Goal: Check status: Check status

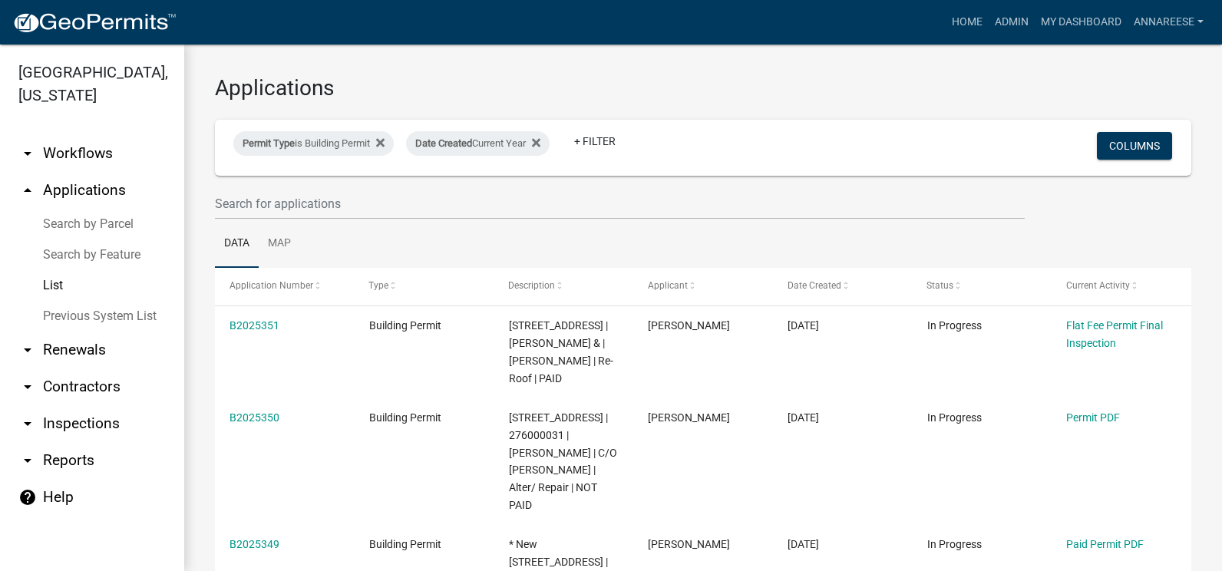
select select "3: 100"
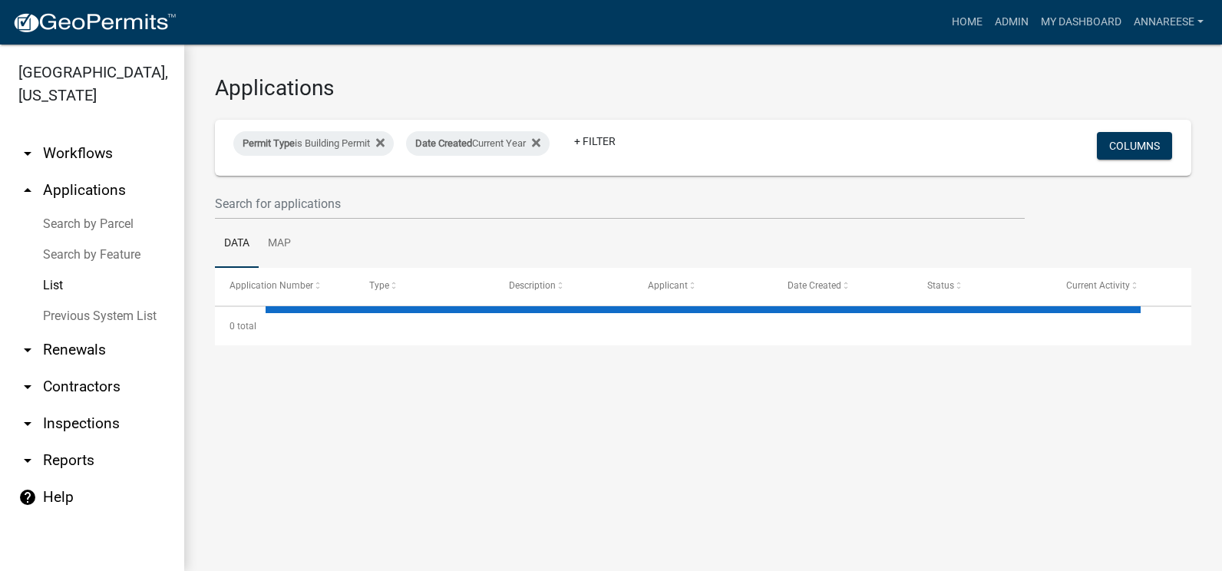
select select "3: 100"
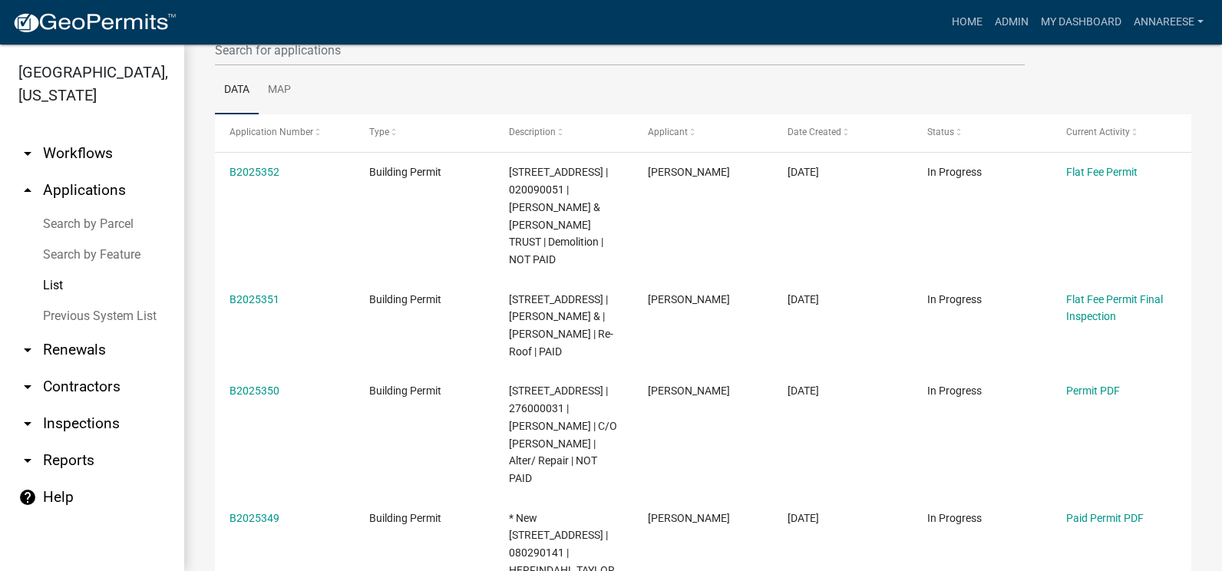
scroll to position [230, 0]
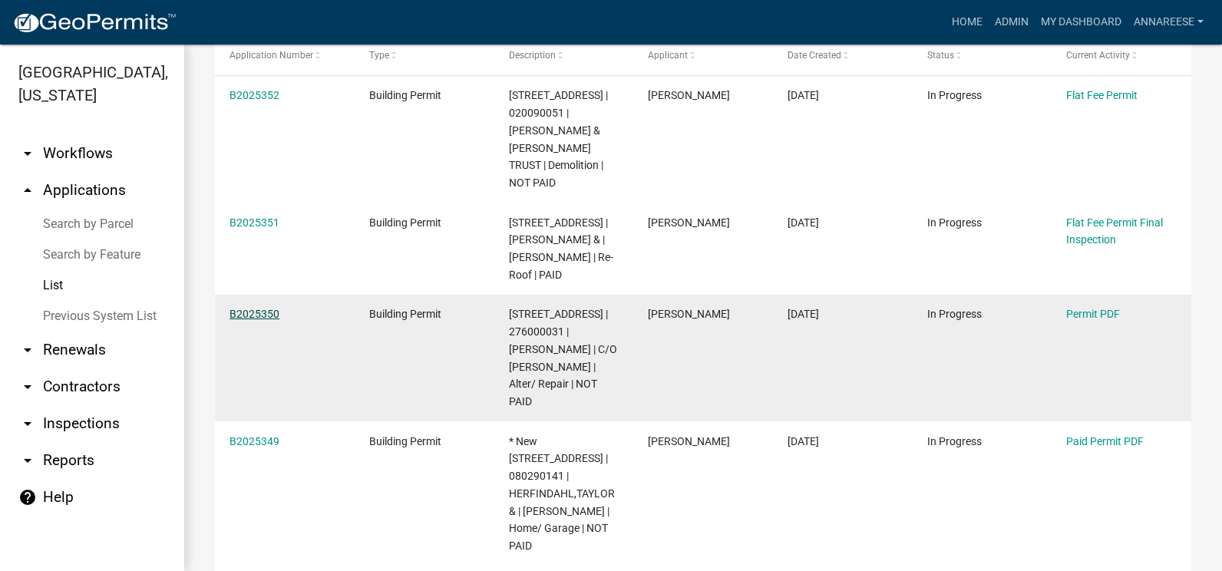
click at [256, 308] on link "B2025350" at bounding box center [254, 314] width 50 height 12
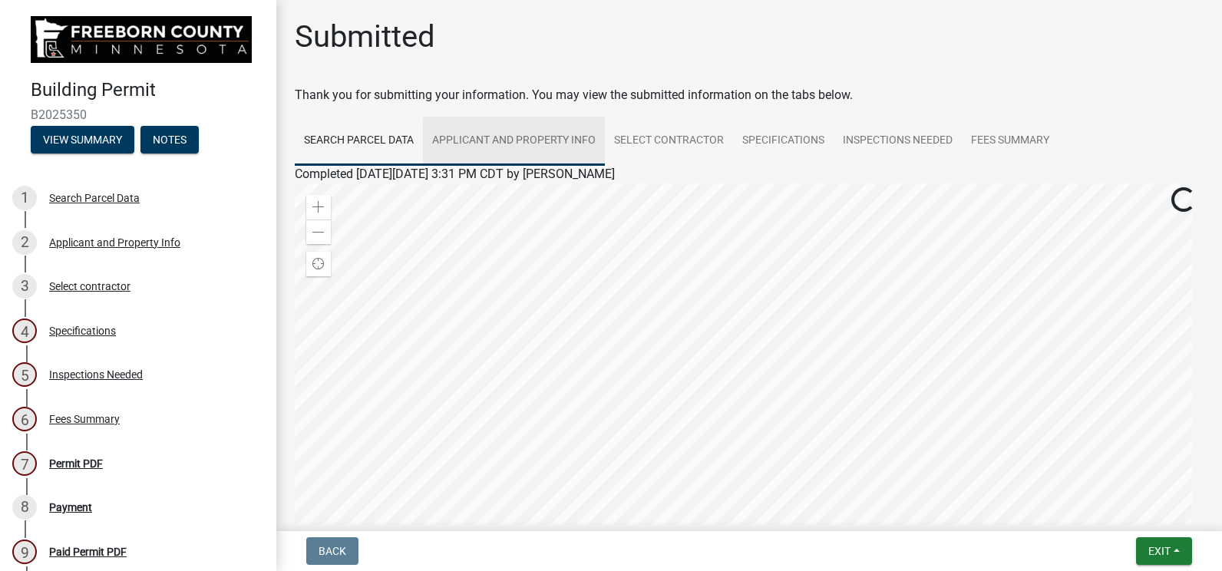
click at [526, 137] on link "Applicant and Property Info" at bounding box center [514, 141] width 182 height 49
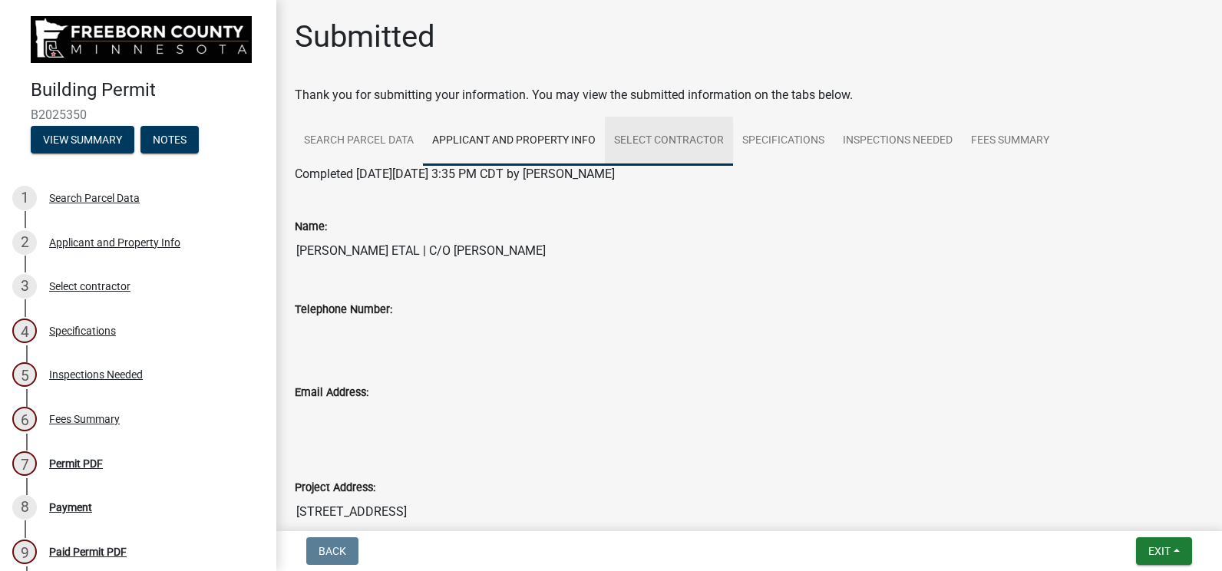
click at [667, 138] on link "Select contractor" at bounding box center [669, 141] width 128 height 49
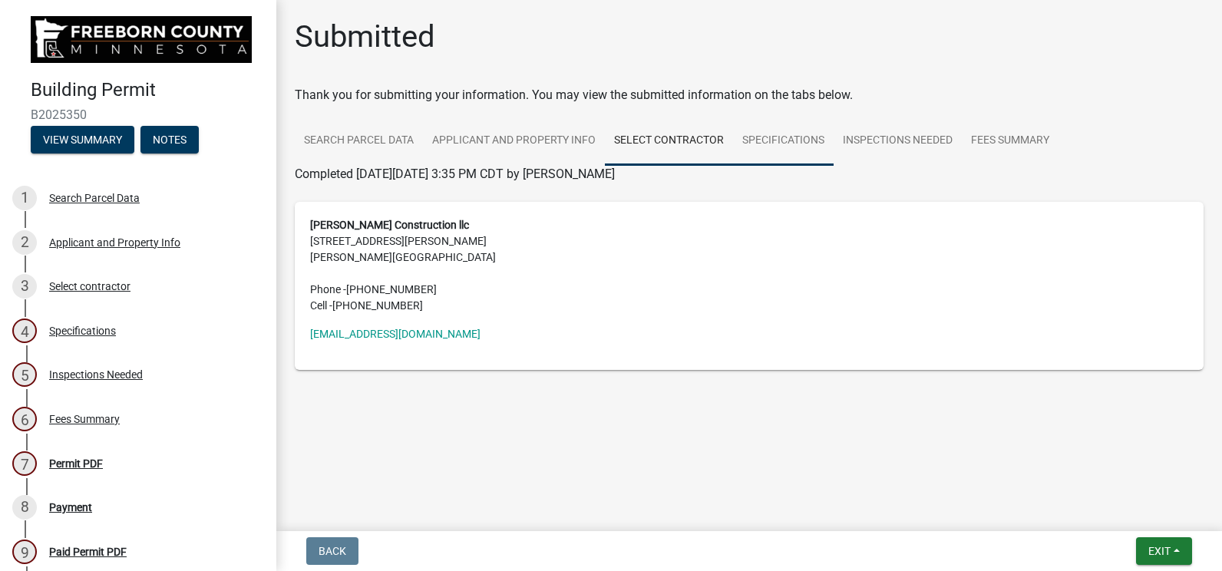
click at [795, 147] on link "Specifications" at bounding box center [783, 141] width 101 height 49
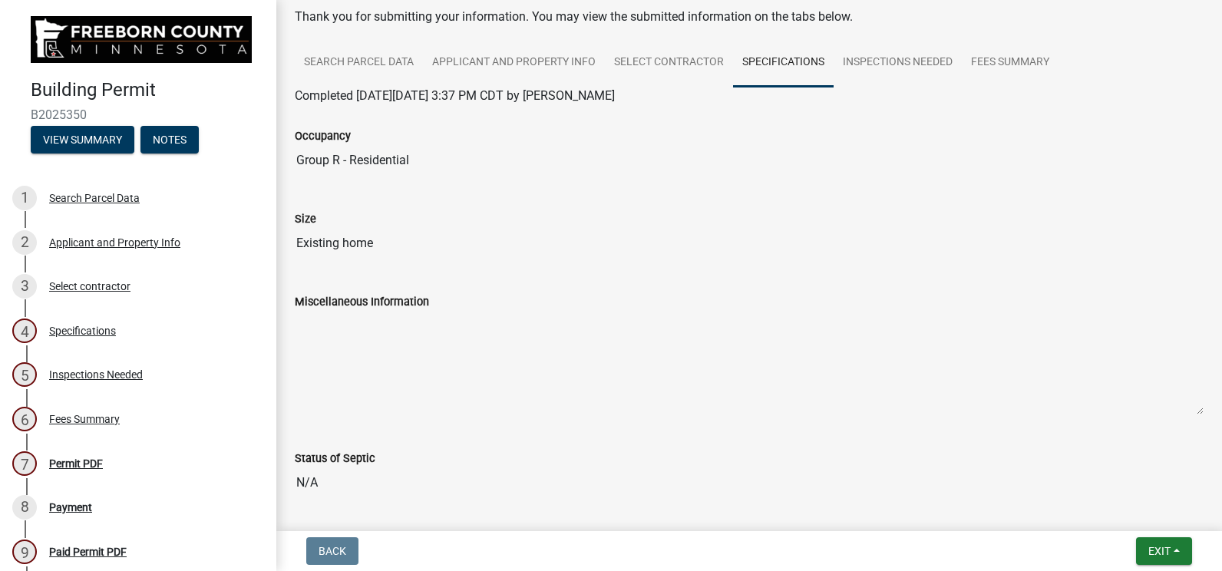
scroll to position [77, 0]
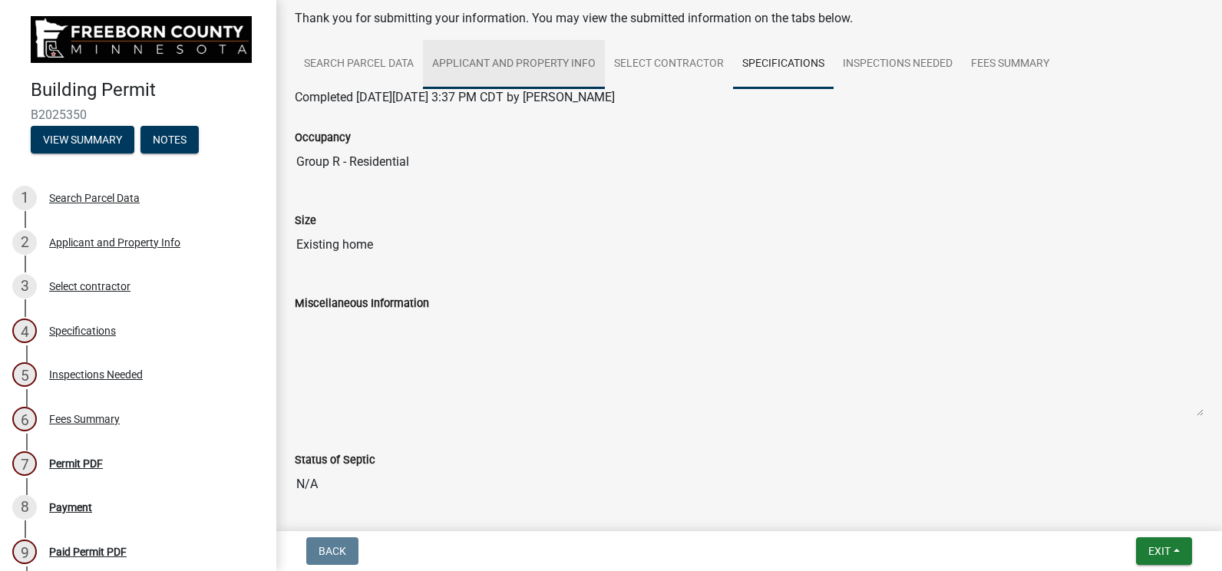
click at [545, 66] on link "Applicant and Property Info" at bounding box center [514, 64] width 182 height 49
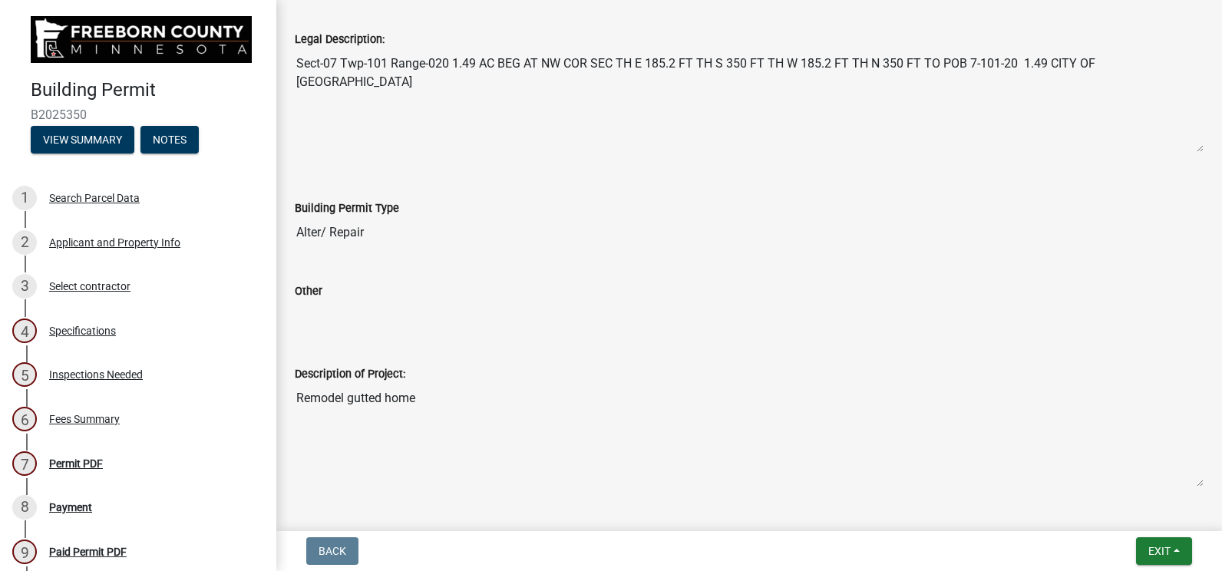
scroll to position [750, 0]
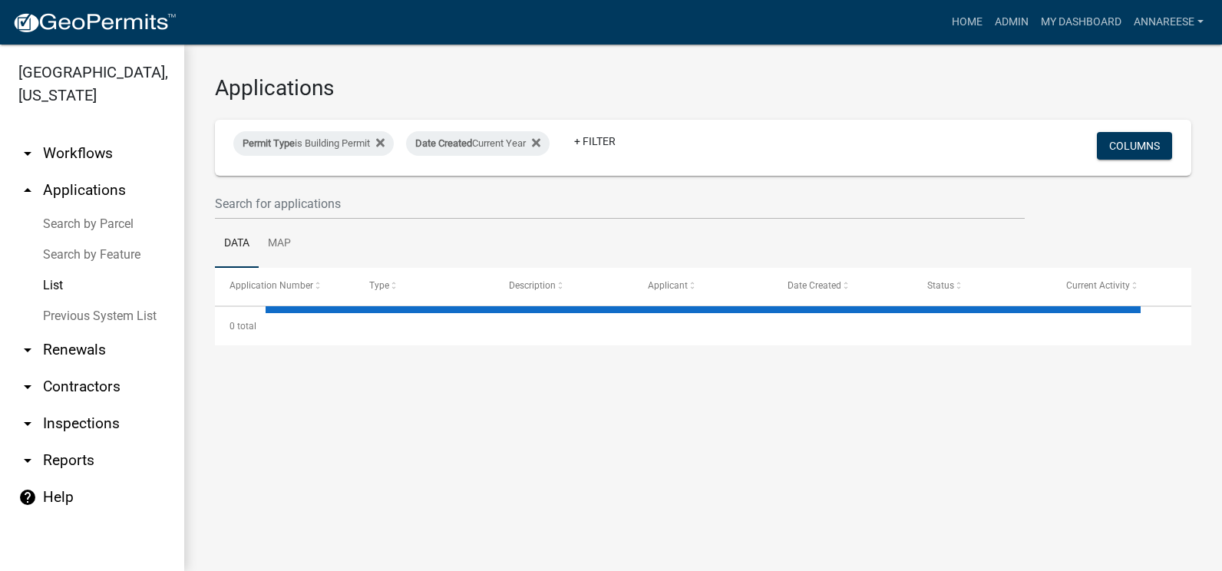
select select "3: 100"
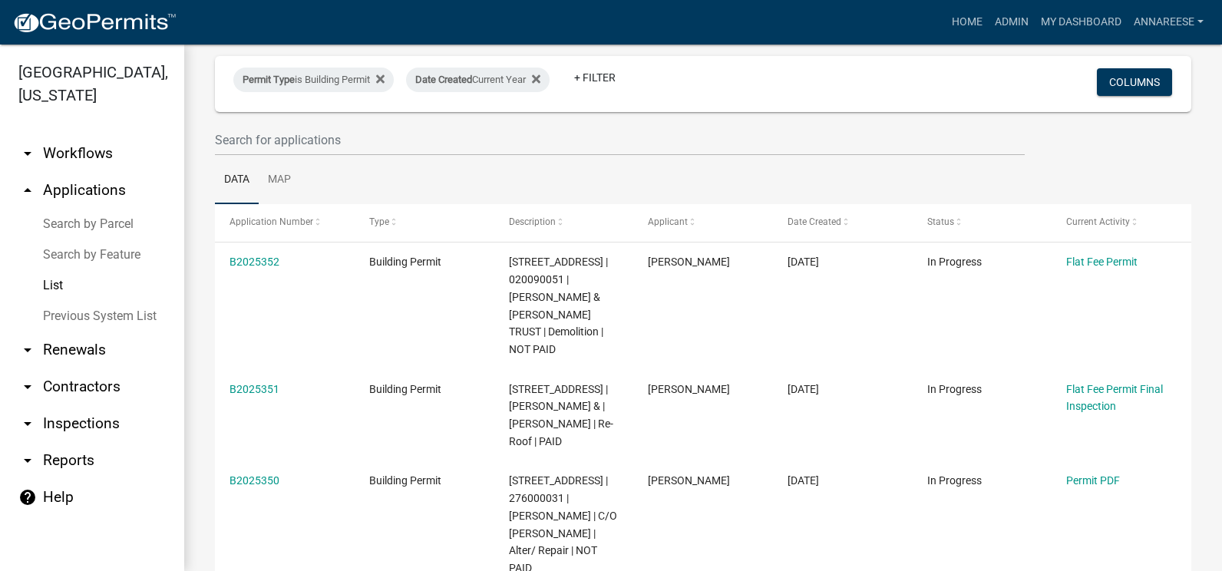
scroll to position [153, 0]
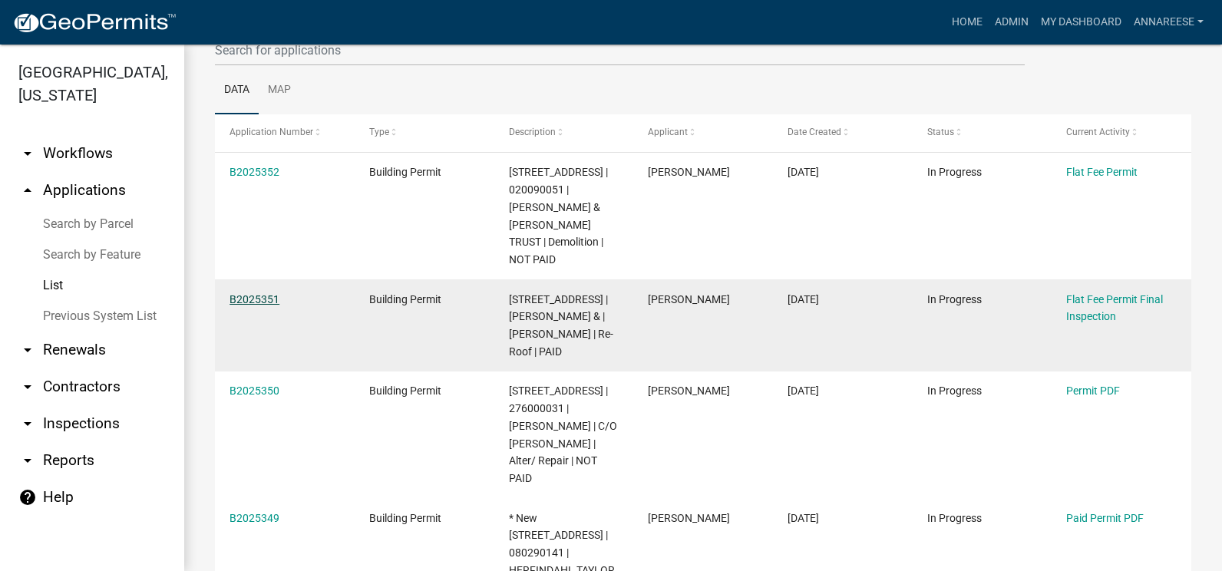
click at [273, 293] on link "B2025351" at bounding box center [254, 299] width 50 height 12
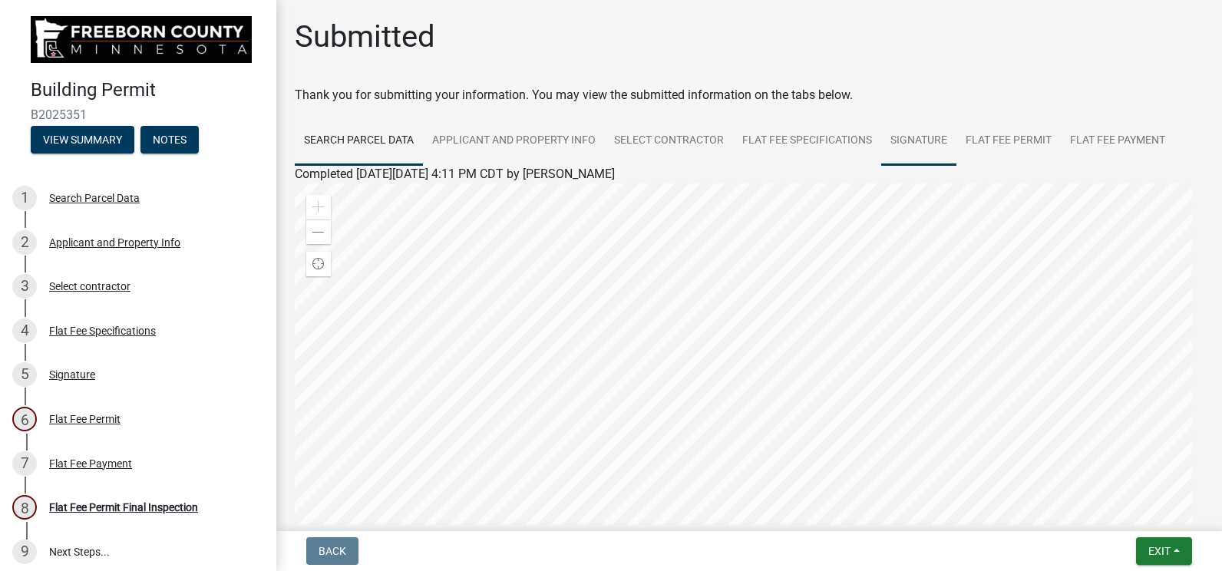
click at [906, 142] on link "Signature" at bounding box center [918, 141] width 75 height 49
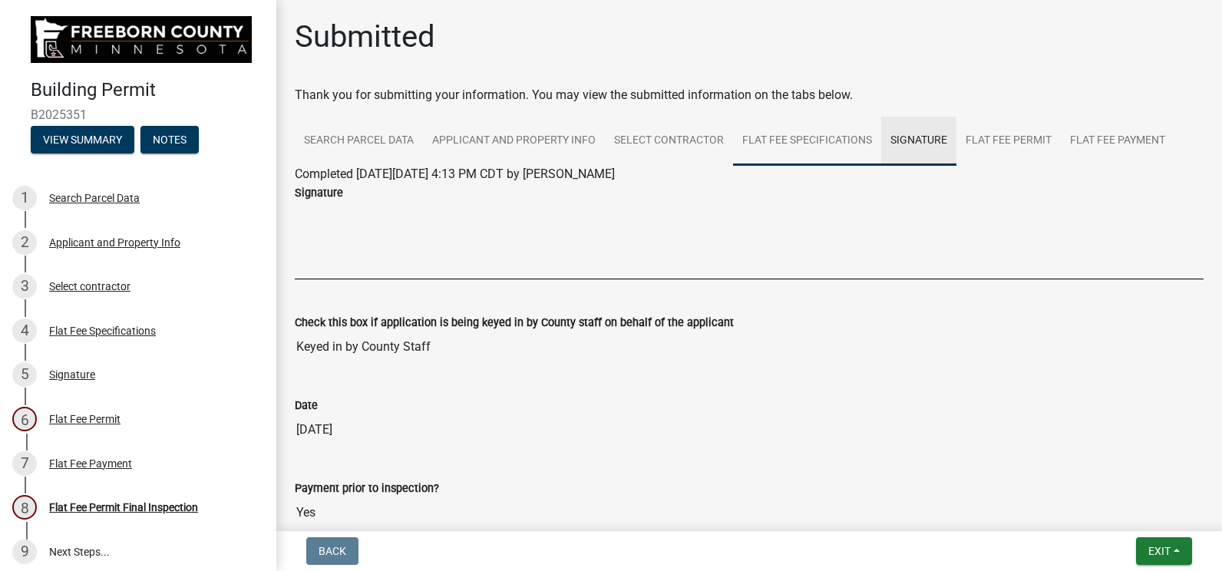
click at [812, 145] on link "Flat Fee Specifications" at bounding box center [807, 141] width 148 height 49
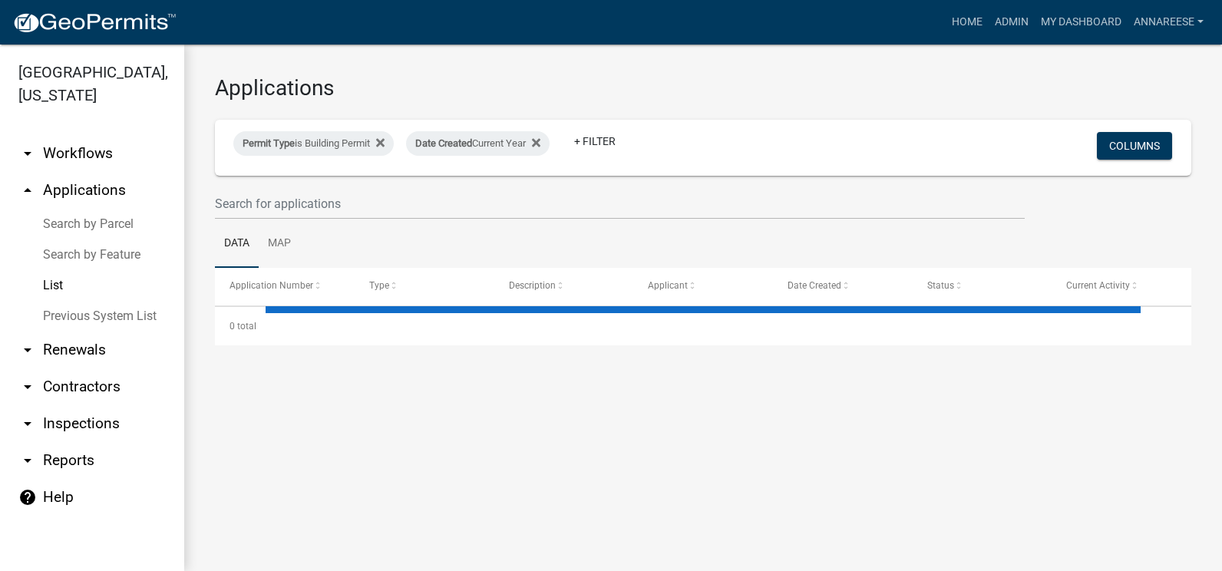
select select "3: 100"
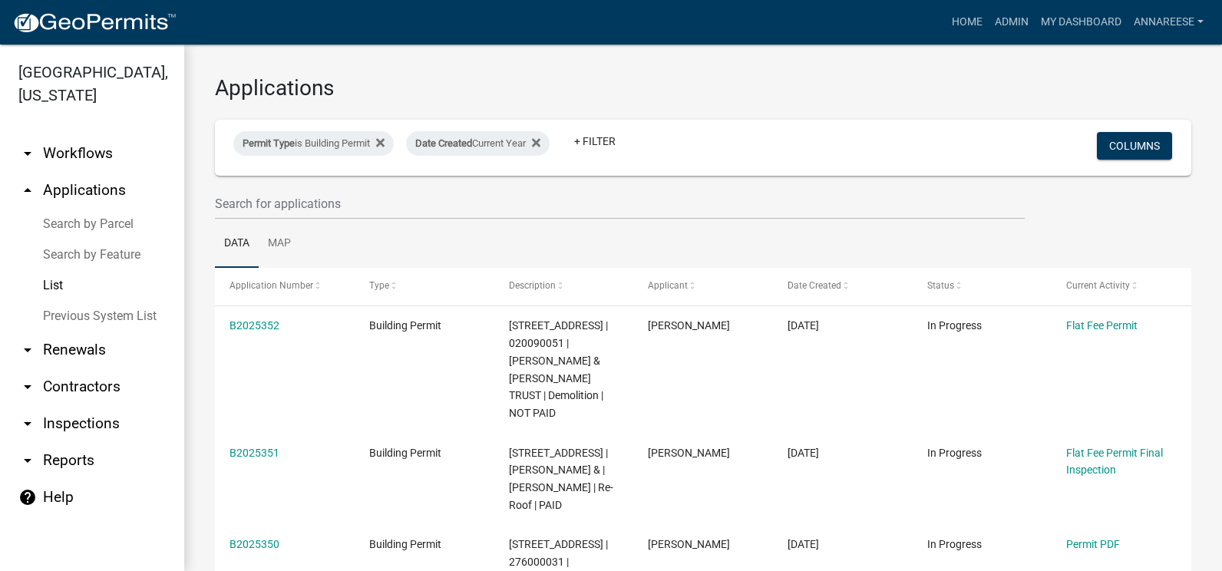
scroll to position [77, 0]
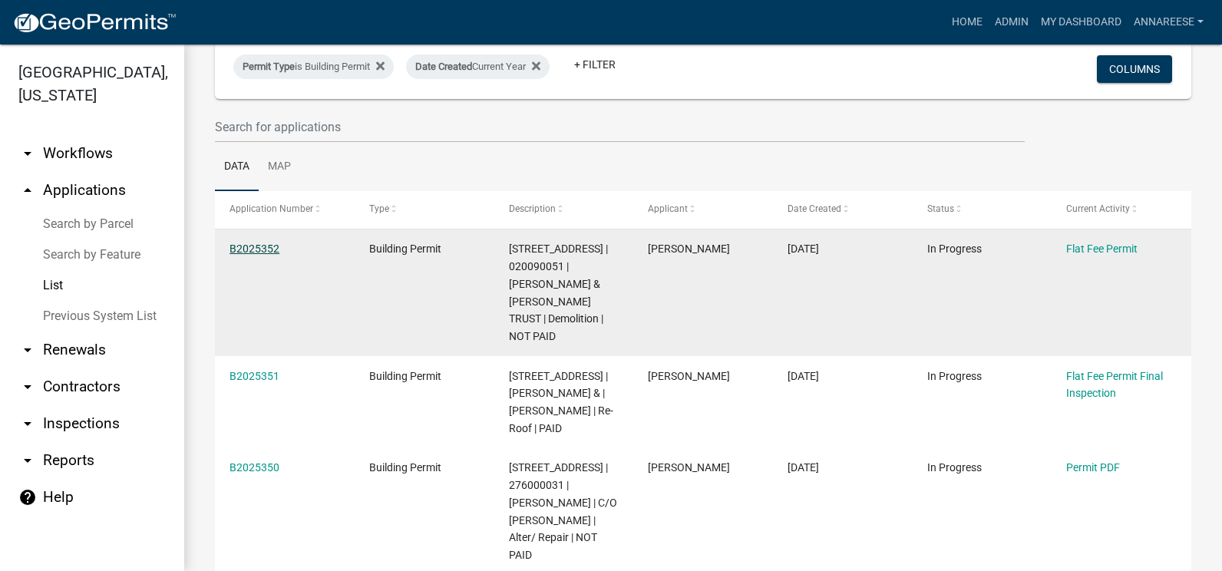
click at [260, 243] on link "B2025352" at bounding box center [254, 249] width 50 height 12
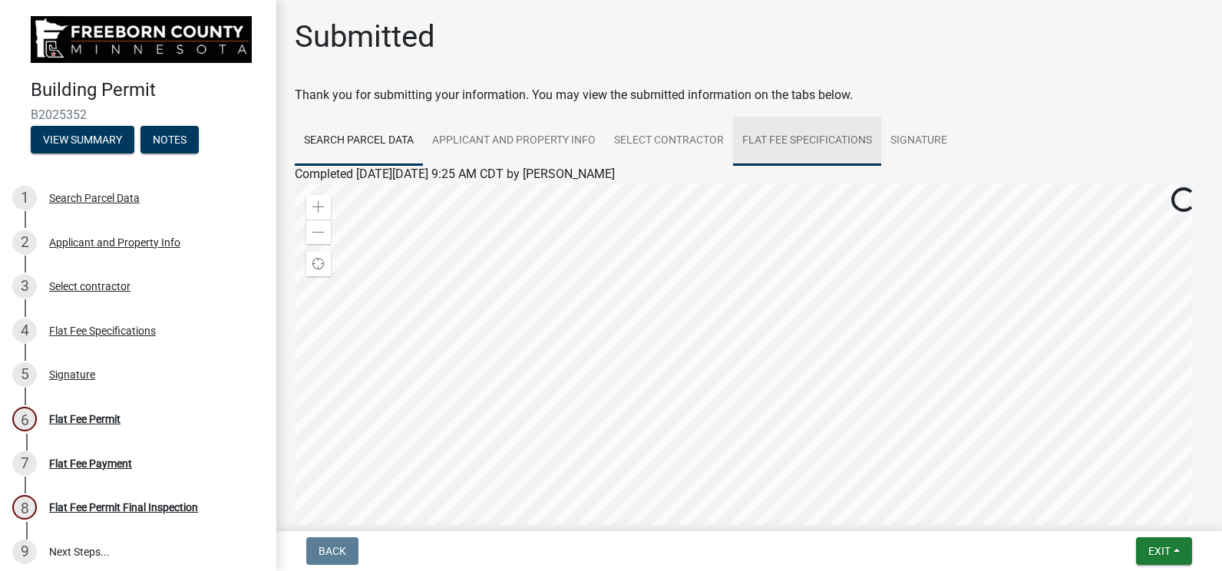
click at [773, 149] on link "Flat Fee Specifications" at bounding box center [807, 141] width 148 height 49
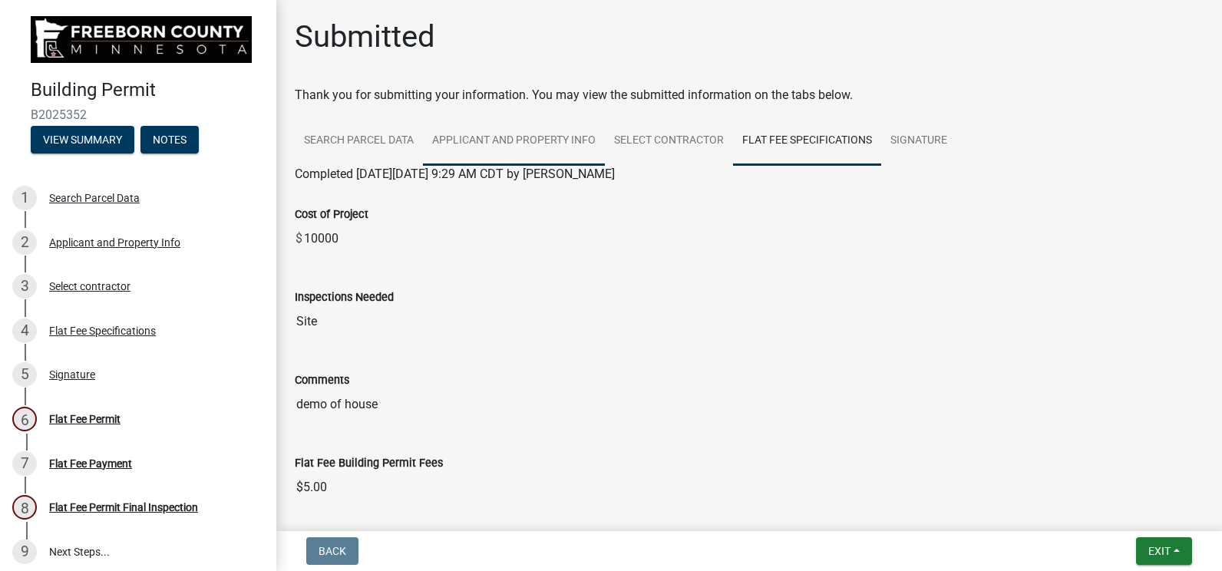
click at [540, 132] on link "Applicant and Property Info" at bounding box center [514, 141] width 182 height 49
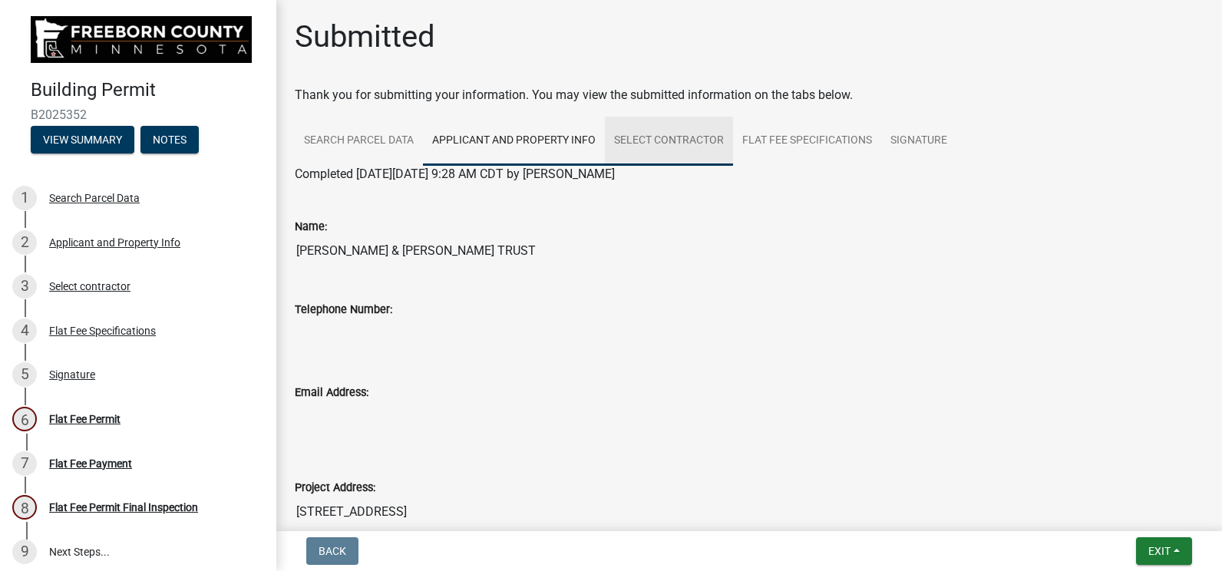
click at [642, 132] on link "Select contractor" at bounding box center [669, 141] width 128 height 49
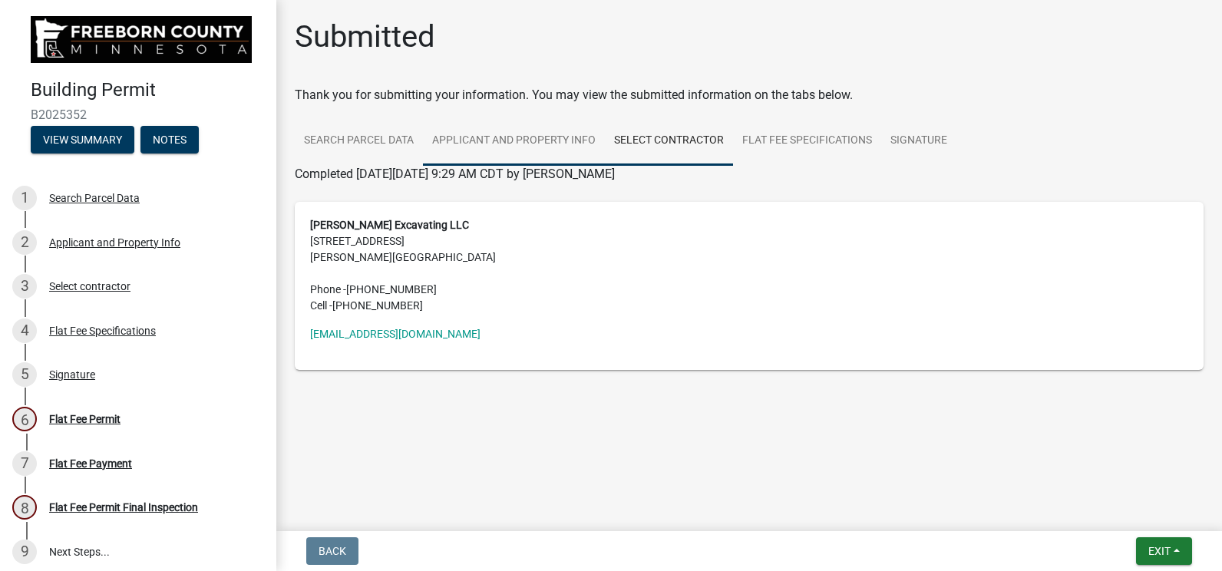
click at [533, 152] on link "Applicant and Property Info" at bounding box center [514, 141] width 182 height 49
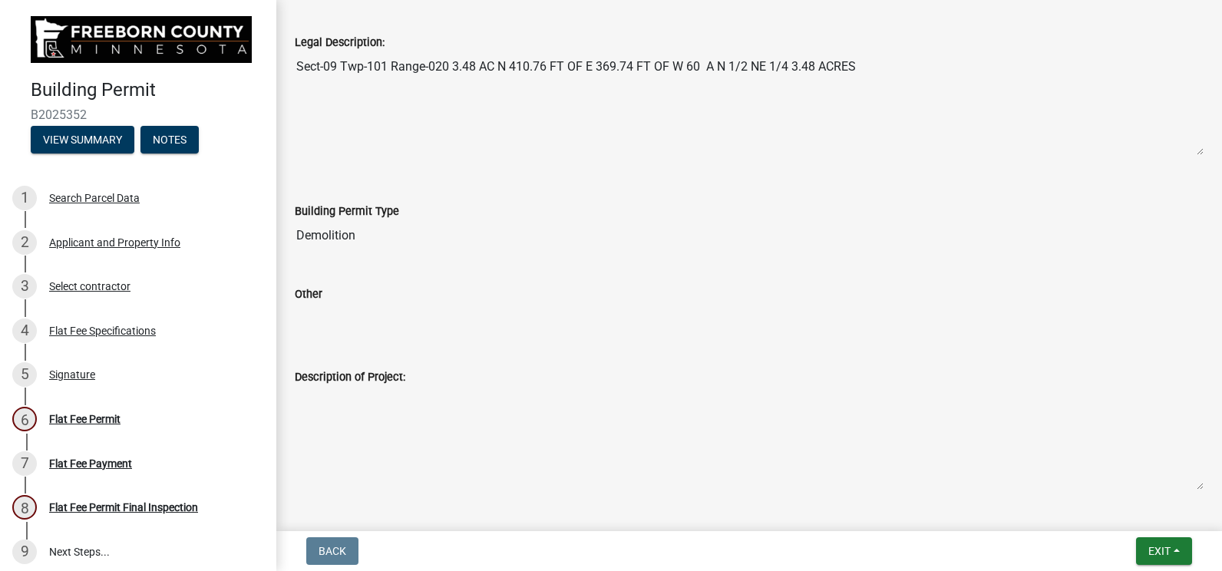
scroll to position [750, 0]
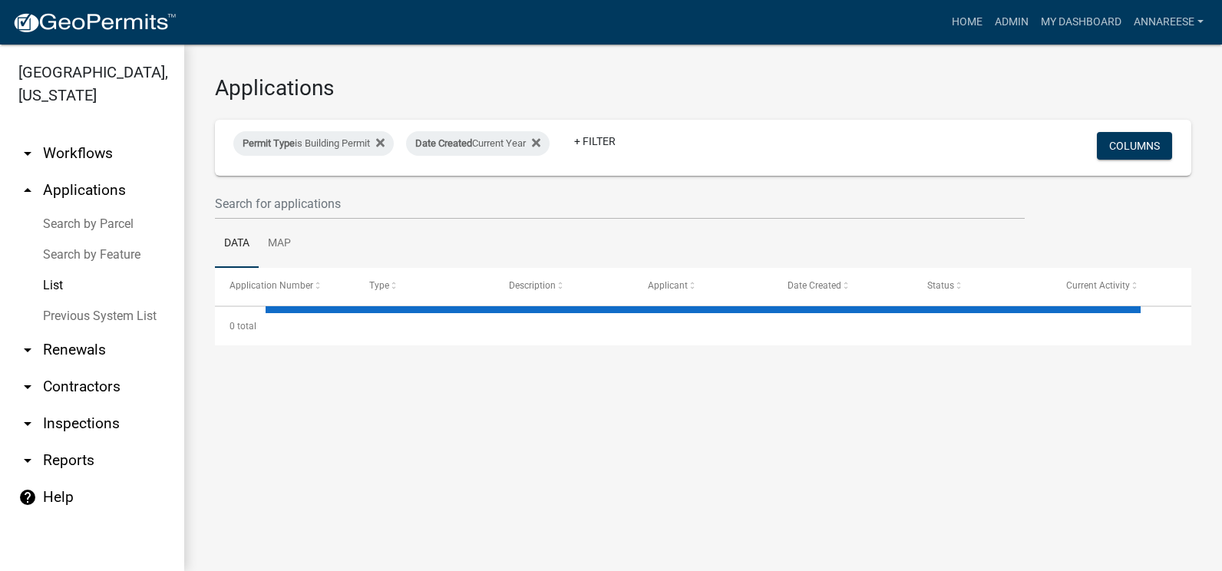
select select "3: 100"
